Goal: Task Accomplishment & Management: Complete application form

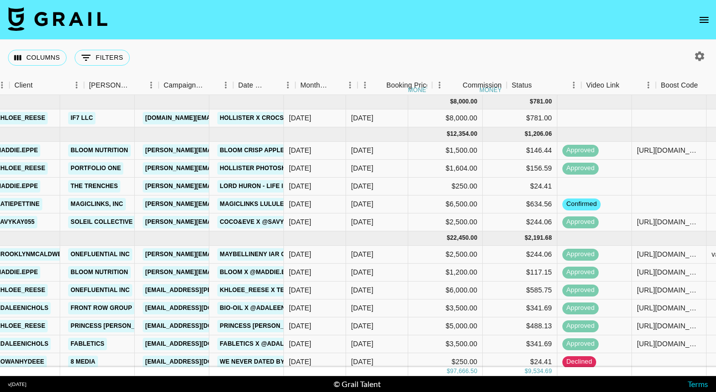
scroll to position [0, 280]
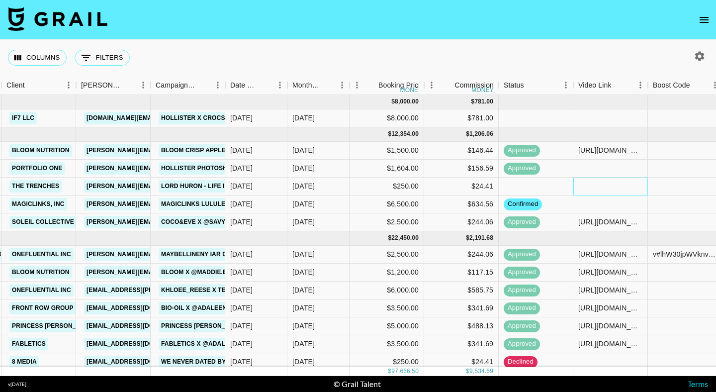
click at [585, 188] on div at bounding box center [611, 187] width 75 height 18
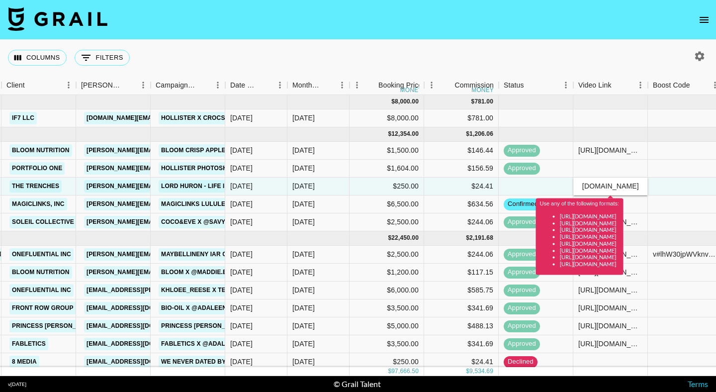
scroll to position [0, 0]
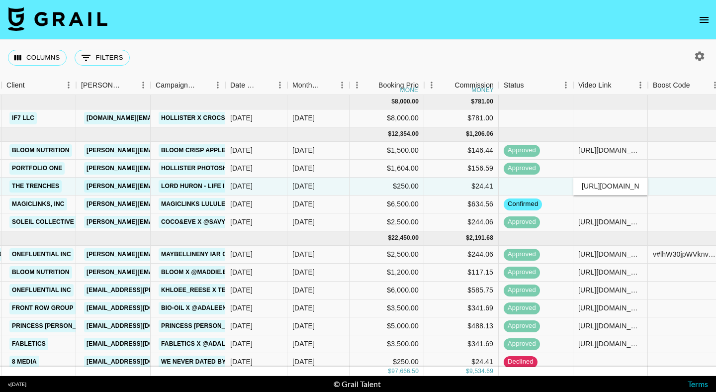
type input "https://www.tiktok.com/@maddie.eppe/video/7540823955263835422?is_from_webapp=1&…"
click at [659, 180] on div at bounding box center [685, 187] width 75 height 18
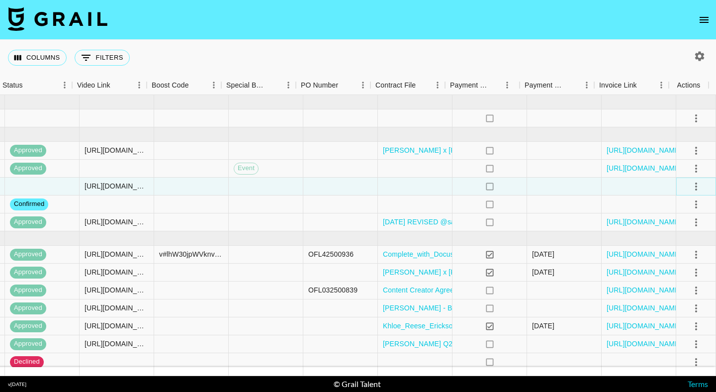
click at [690, 185] on icon "select merge strategy" at bounding box center [696, 187] width 12 height 12
click at [679, 278] on div "Approve" at bounding box center [675, 280] width 30 height 12
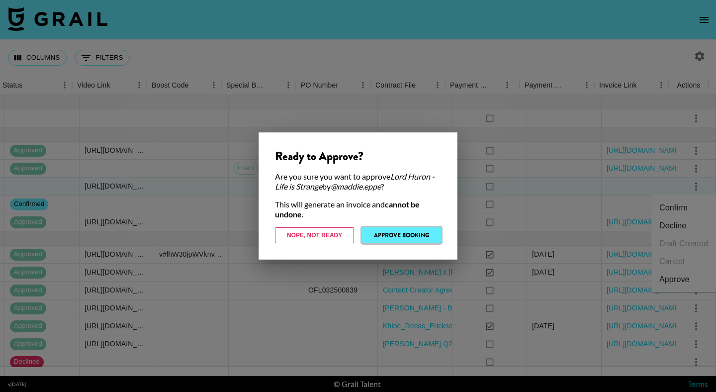
click at [407, 239] on button "Approve Booking" at bounding box center [401, 235] width 79 height 16
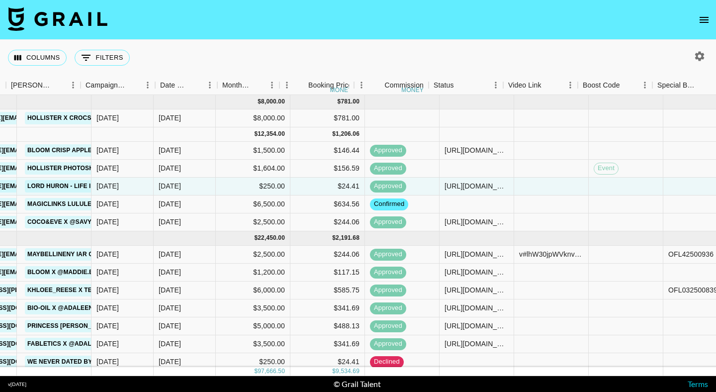
scroll to position [0, 186]
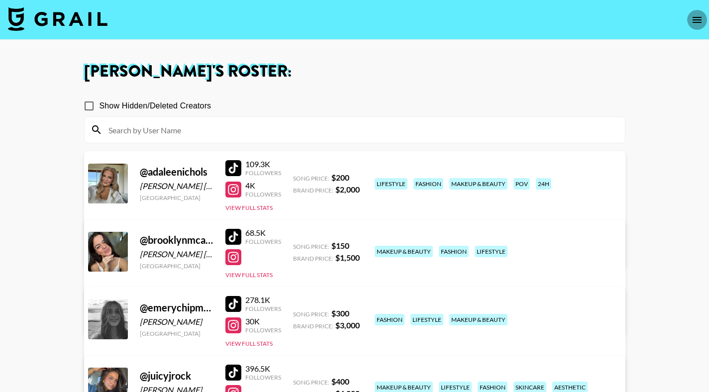
click at [695, 22] on icon "open drawer" at bounding box center [697, 20] width 12 height 12
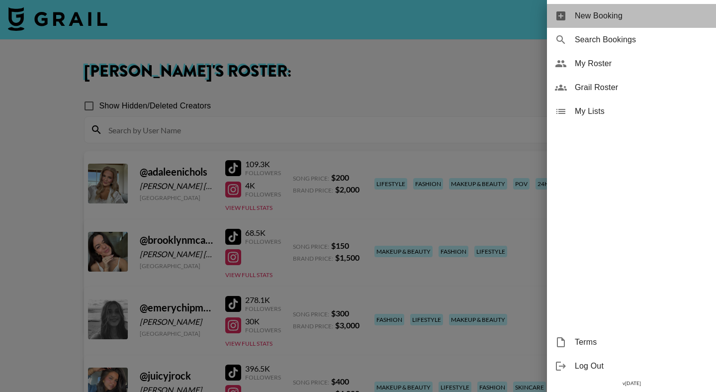
click at [636, 13] on span "New Booking" at bounding box center [641, 16] width 133 height 12
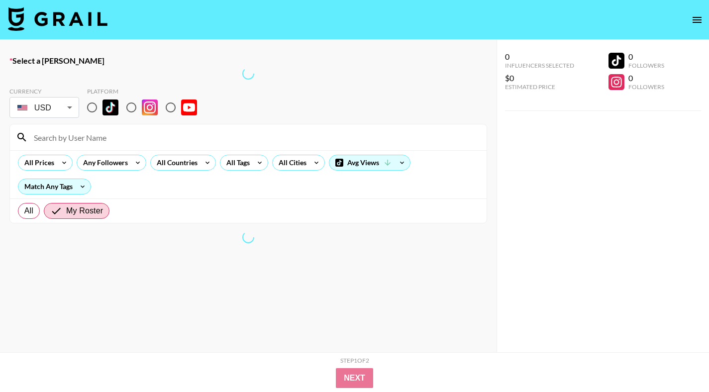
click at [98, 106] on input "radio" at bounding box center [92, 107] width 21 height 21
radio input "true"
click at [88, 139] on input at bounding box center [254, 137] width 453 height 16
click at [83, 60] on label "Select a [PERSON_NAME]" at bounding box center [248, 61] width 478 height 10
click at [80, 138] on input at bounding box center [254, 137] width 453 height 16
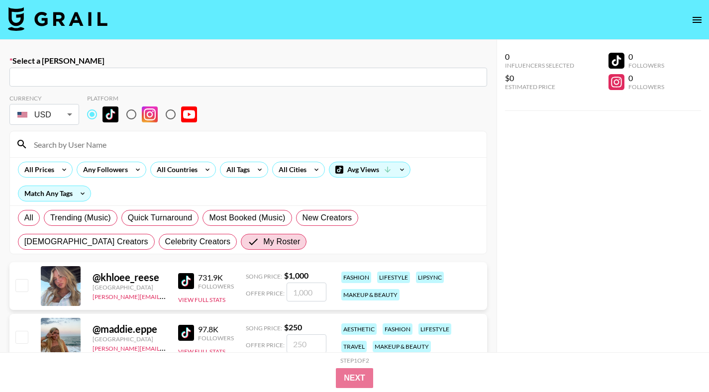
click at [102, 80] on input "text" at bounding box center [248, 77] width 466 height 11
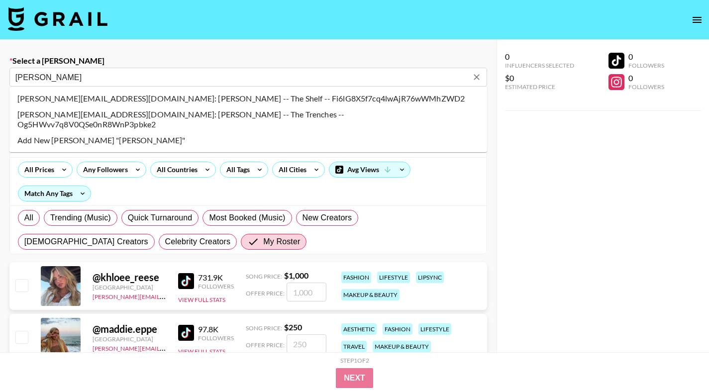
click at [192, 111] on li "[PERSON_NAME][EMAIL_ADDRESS][DOMAIN_NAME]: [PERSON_NAME] -- The Trenches -- Og5…" at bounding box center [248, 119] width 478 height 26
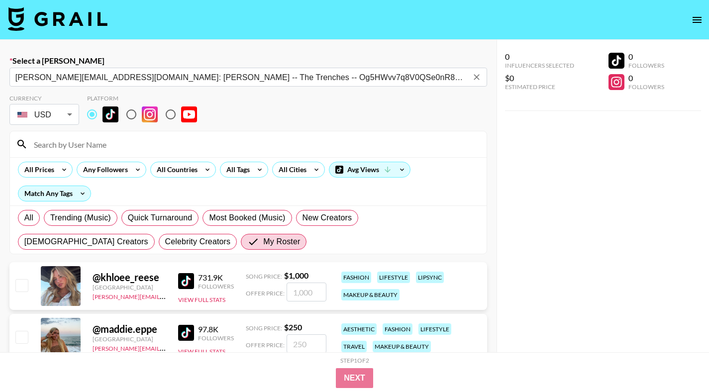
type input "[PERSON_NAME][EMAIL_ADDRESS][DOMAIN_NAME]: [PERSON_NAME] -- The Trenches -- Og5…"
click at [102, 142] on input at bounding box center [254, 144] width 453 height 16
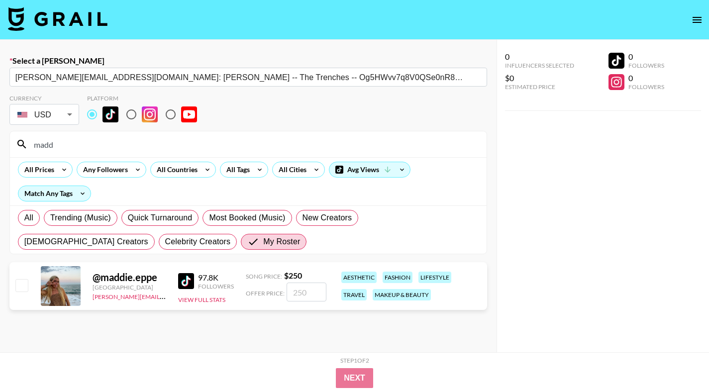
type input "madd"
click at [21, 288] on input "checkbox" at bounding box center [21, 285] width 12 height 12
checkbox input "true"
type input "250"
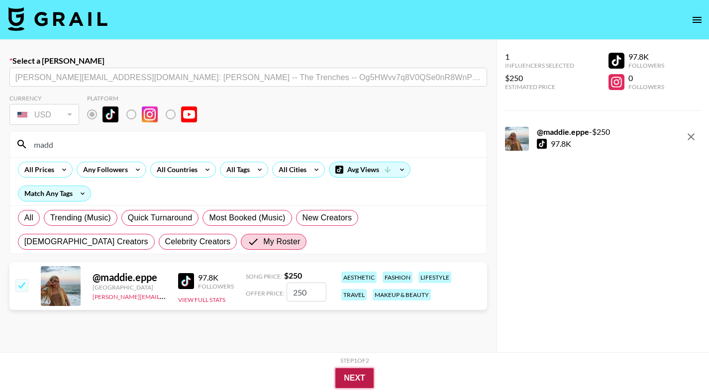
click at [346, 384] on button "Next" at bounding box center [354, 378] width 38 height 20
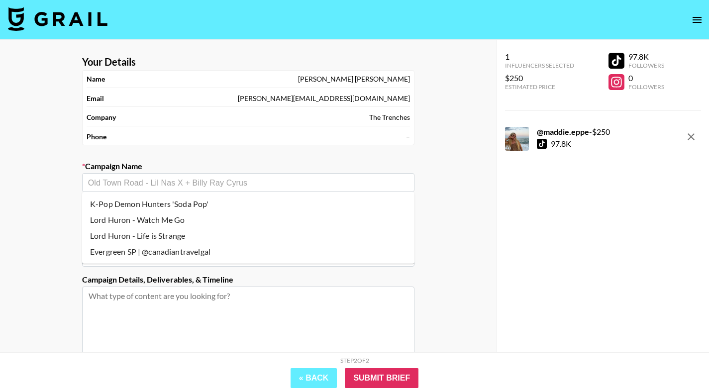
click at [211, 178] on input "text" at bounding box center [248, 182] width 320 height 11
click at [183, 222] on li "Lord Huron - Watch Me Go" at bounding box center [248, 220] width 332 height 16
type input "Lord Huron - Watch Me Go"
type input "[URL][DOMAIN_NAME]"
type textarea "TikTok -- TikTok -- TikTok -- 1x TikTok"
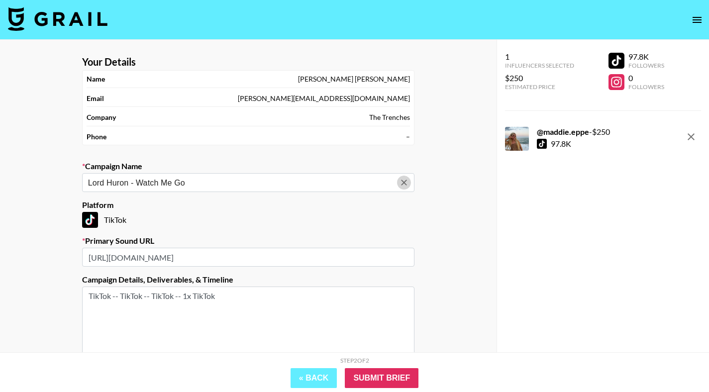
click at [400, 183] on icon "Clear" at bounding box center [404, 183] width 10 height 10
click at [289, 182] on input "text" at bounding box center [248, 182] width 320 height 11
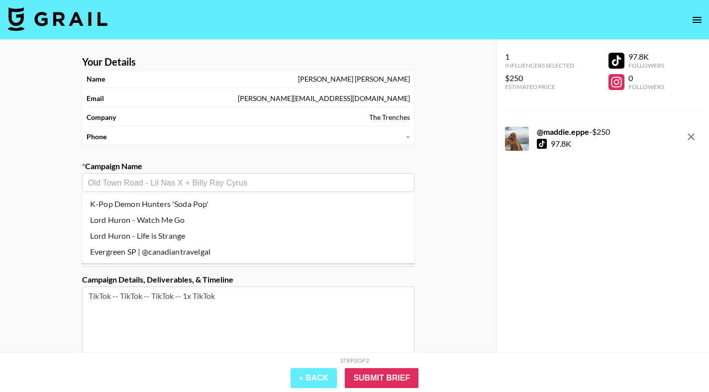
click at [191, 238] on li "Lord Huron - Life is Strange" at bounding box center [248, 236] width 332 height 16
type input "Lord Huron - Life is Strange"
type input "[URL][DOMAIN_NAME]"
type textarea "TikTok -- TikTok"
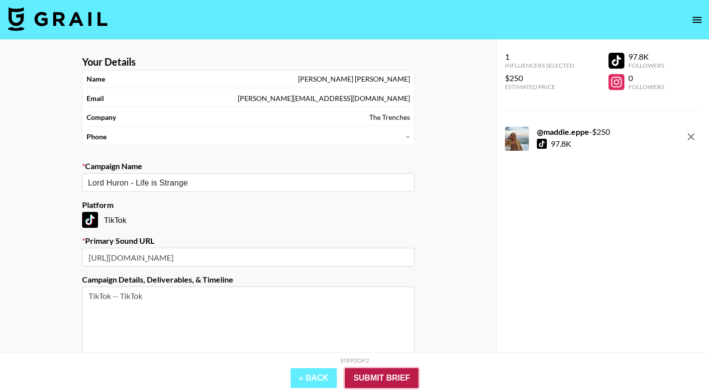
click at [366, 373] on input "Submit Brief" at bounding box center [382, 378] width 74 height 20
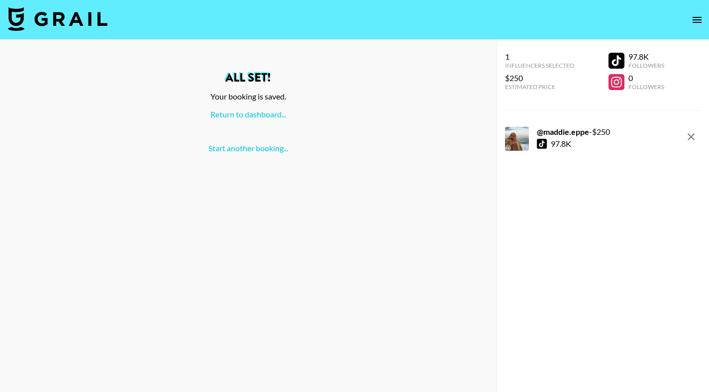
click at [698, 13] on button "open drawer" at bounding box center [697, 20] width 20 height 20
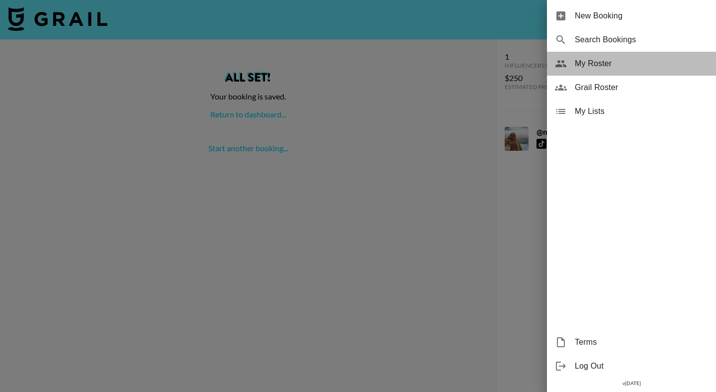
click at [591, 65] on span "My Roster" at bounding box center [641, 64] width 133 height 12
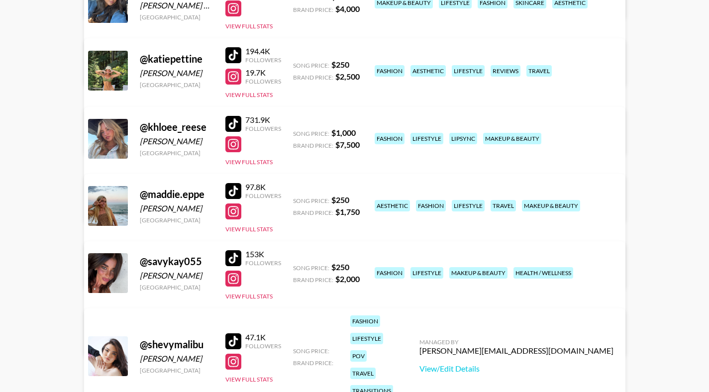
scroll to position [432, 0]
